Goal: Find specific page/section: Find specific page/section

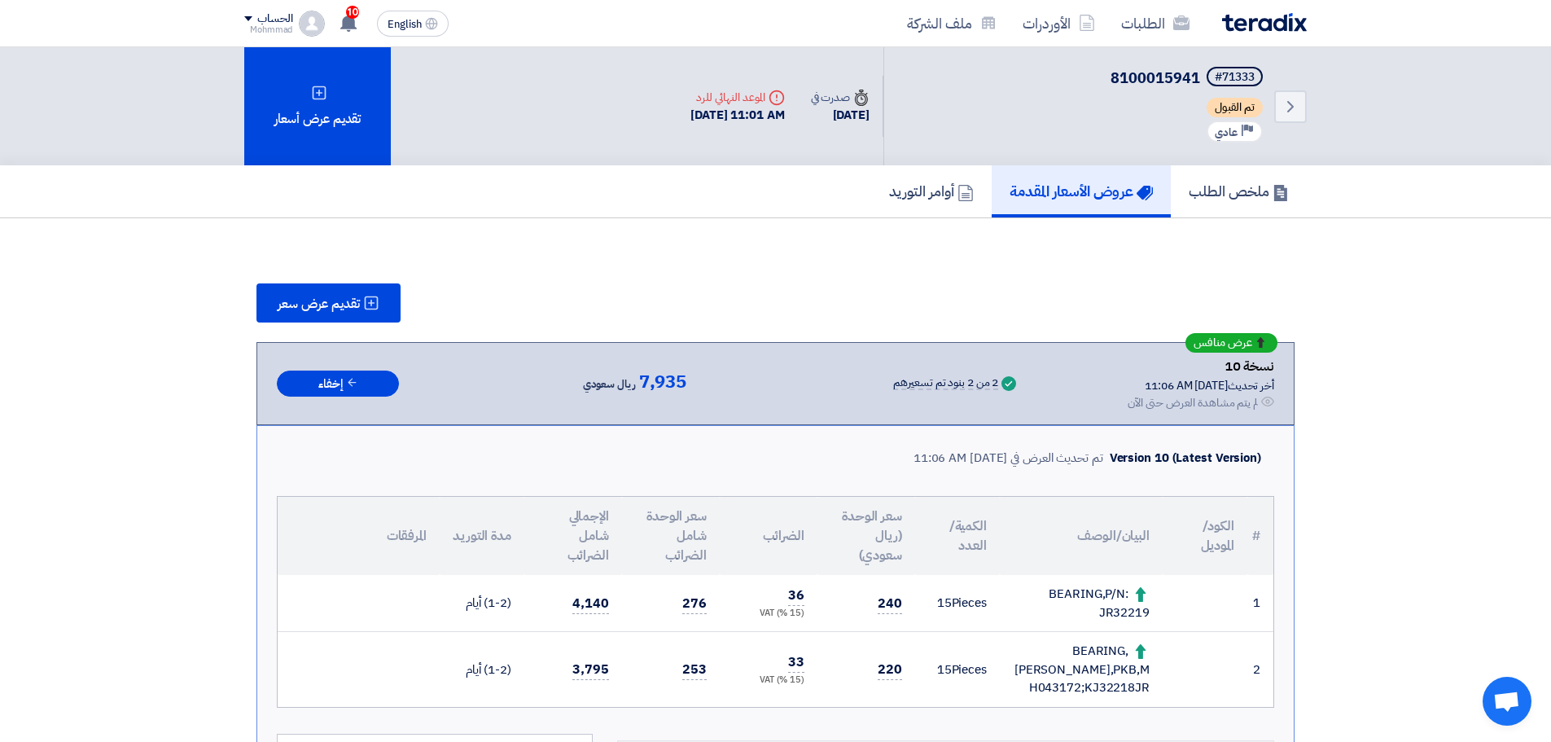
click at [1279, 117] on link "Back" at bounding box center [1290, 106] width 33 height 33
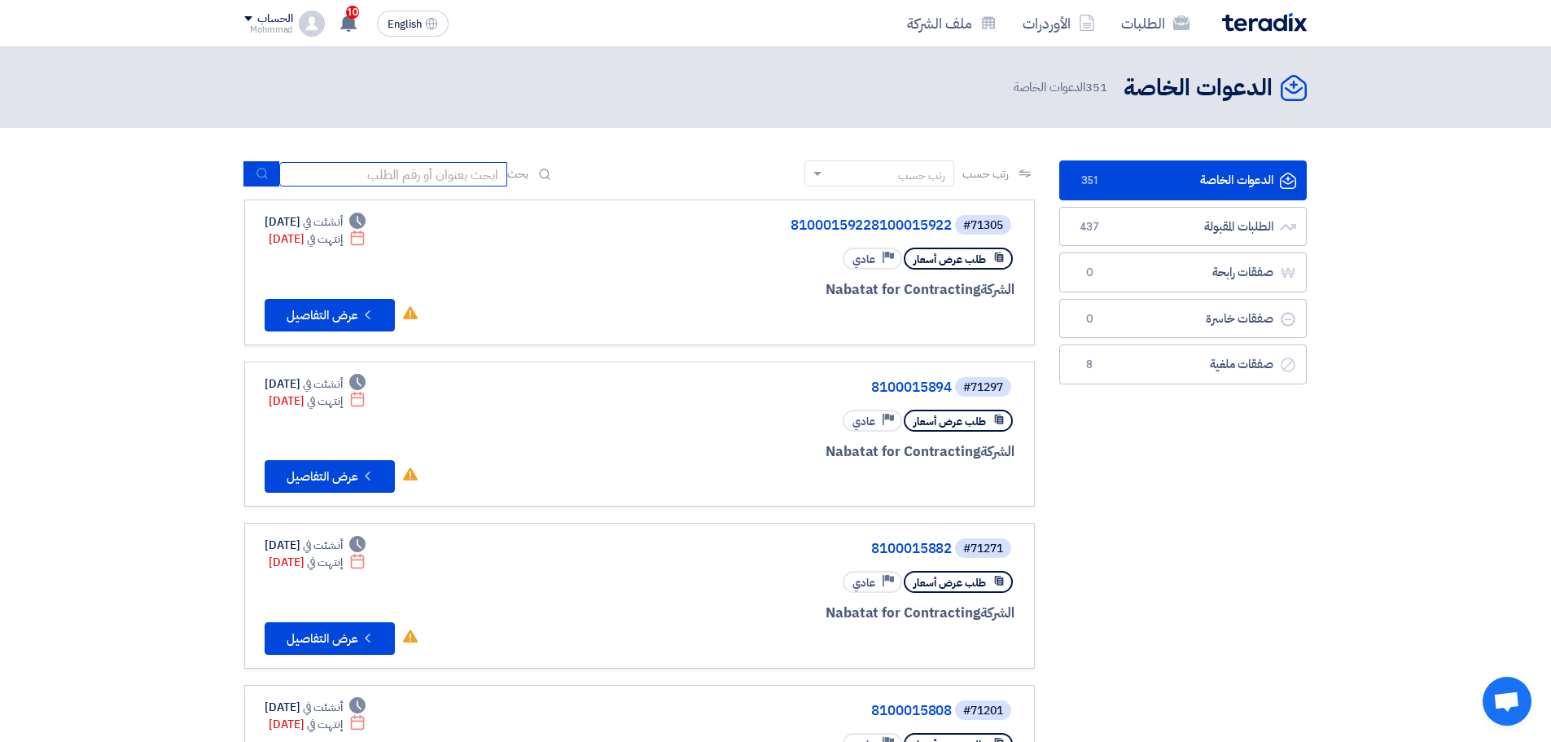
click at [482, 180] on input at bounding box center [393, 174] width 228 height 24
paste input "71313"
type input "71313"
click at [258, 169] on icon "submit" at bounding box center [262, 173] width 13 height 13
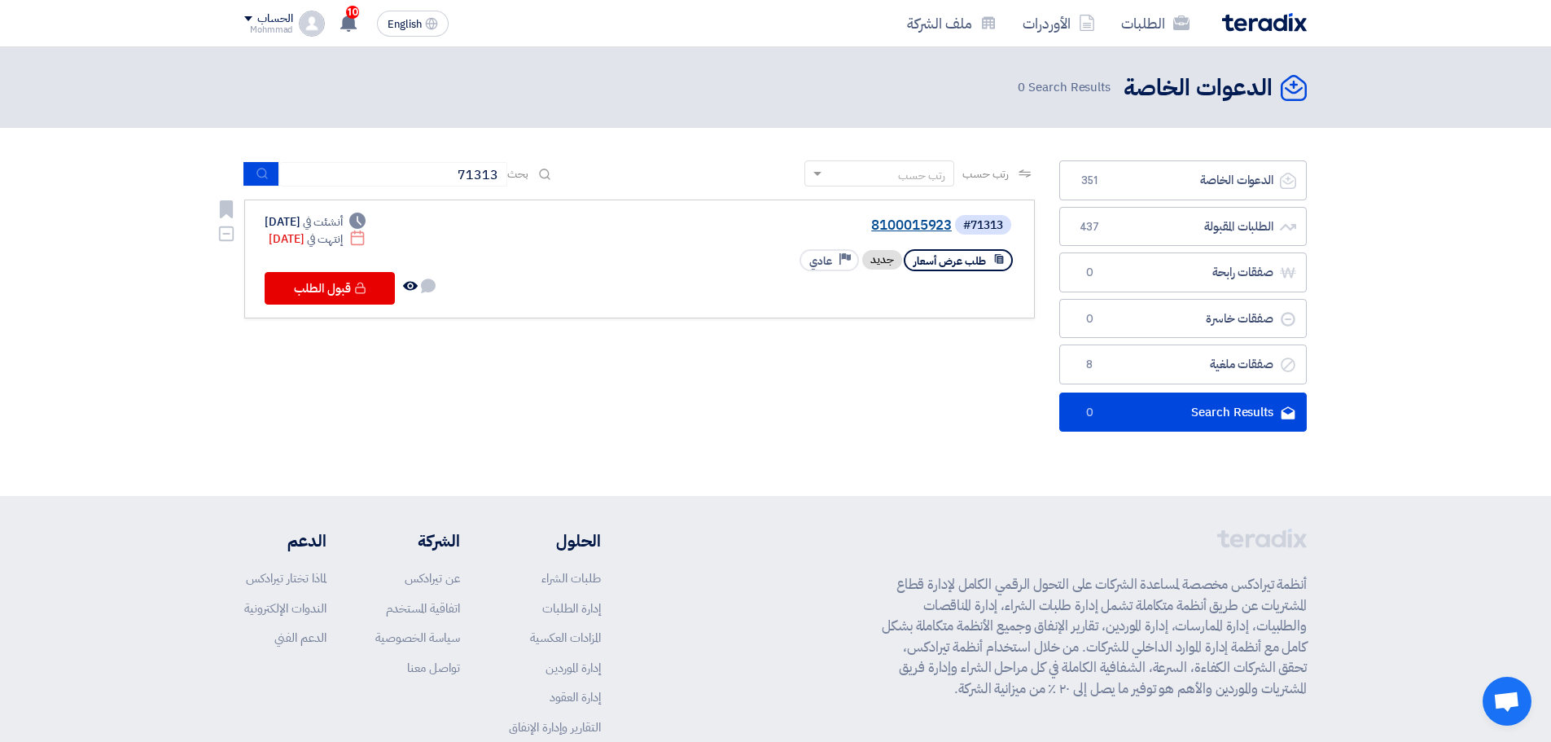
click at [938, 217] on div "#71313 8100015923" at bounding box center [819, 224] width 392 height 23
click at [930, 223] on link "8100015923" at bounding box center [789, 225] width 326 height 15
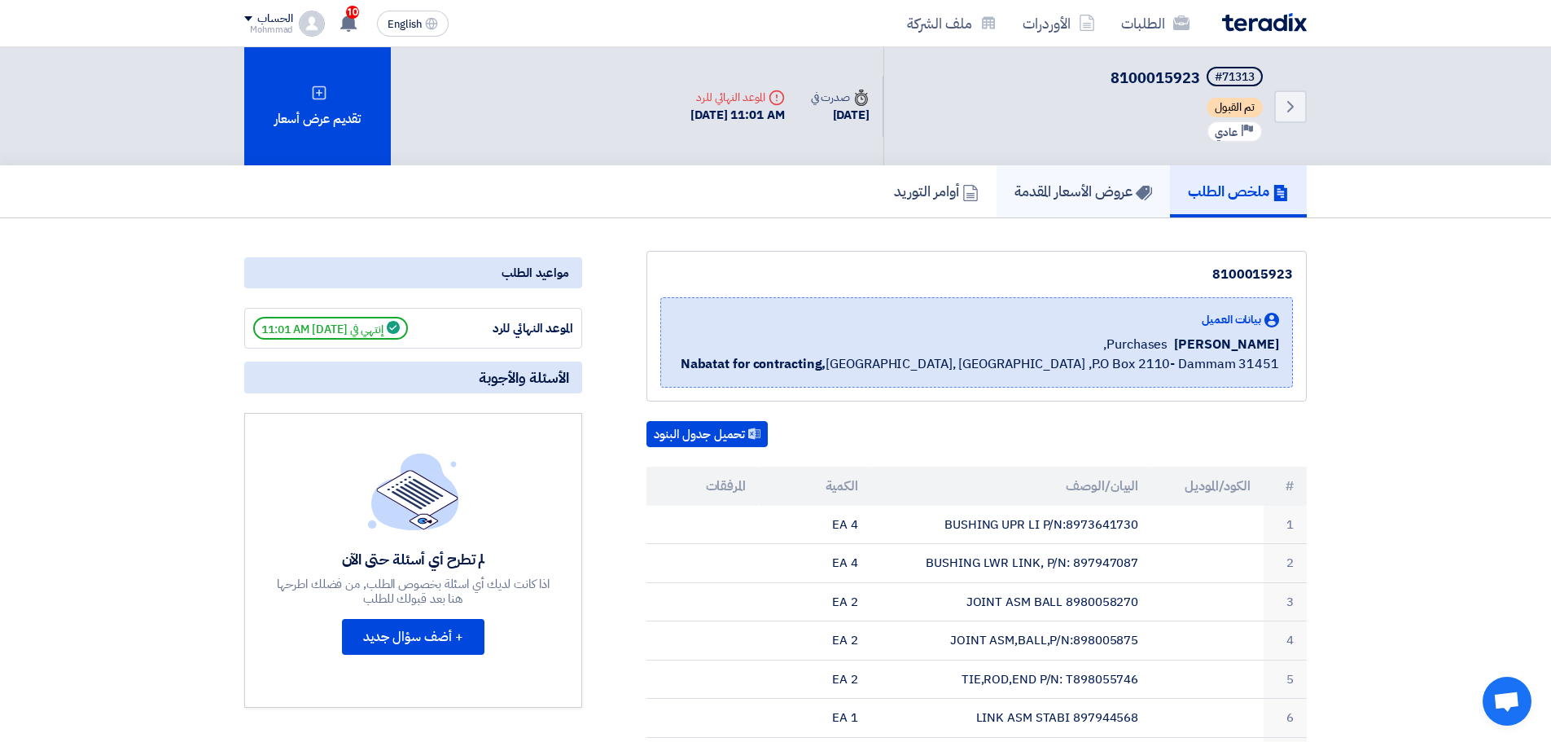
click at [1105, 195] on h5 "عروض الأسعار المقدمة" at bounding box center [1083, 191] width 138 height 19
